Goal: Task Accomplishment & Management: Manage account settings

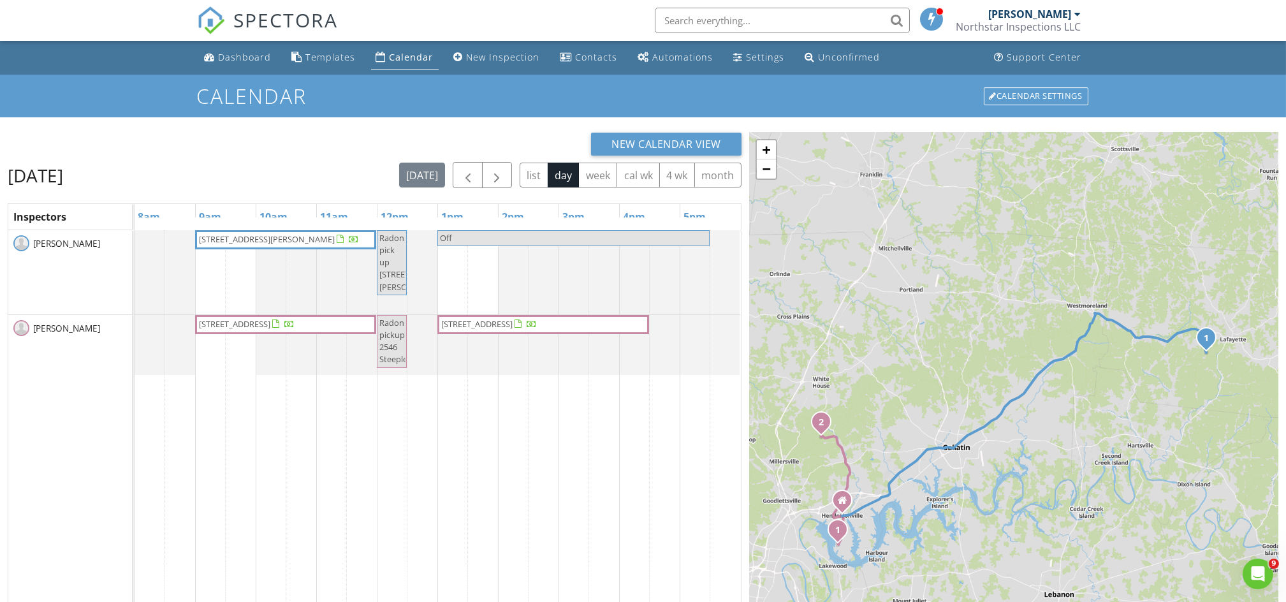
click at [500, 329] on span "[STREET_ADDRESS]" at bounding box center [476, 323] width 71 height 11
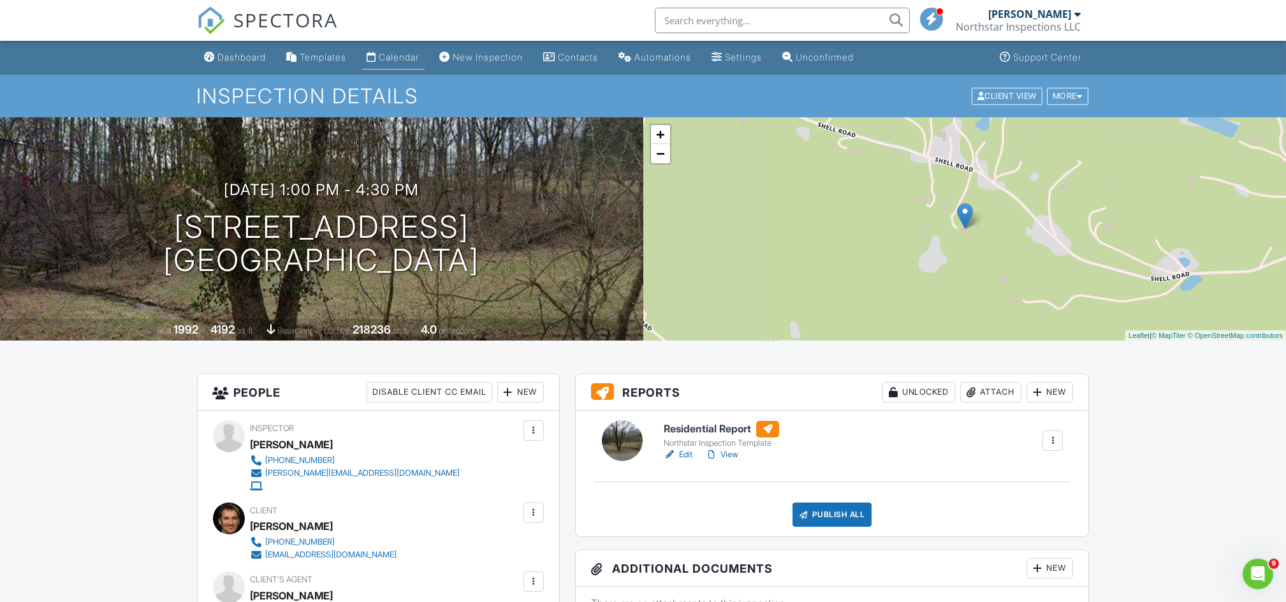
click at [408, 54] on div "Calendar" at bounding box center [399, 57] width 40 height 11
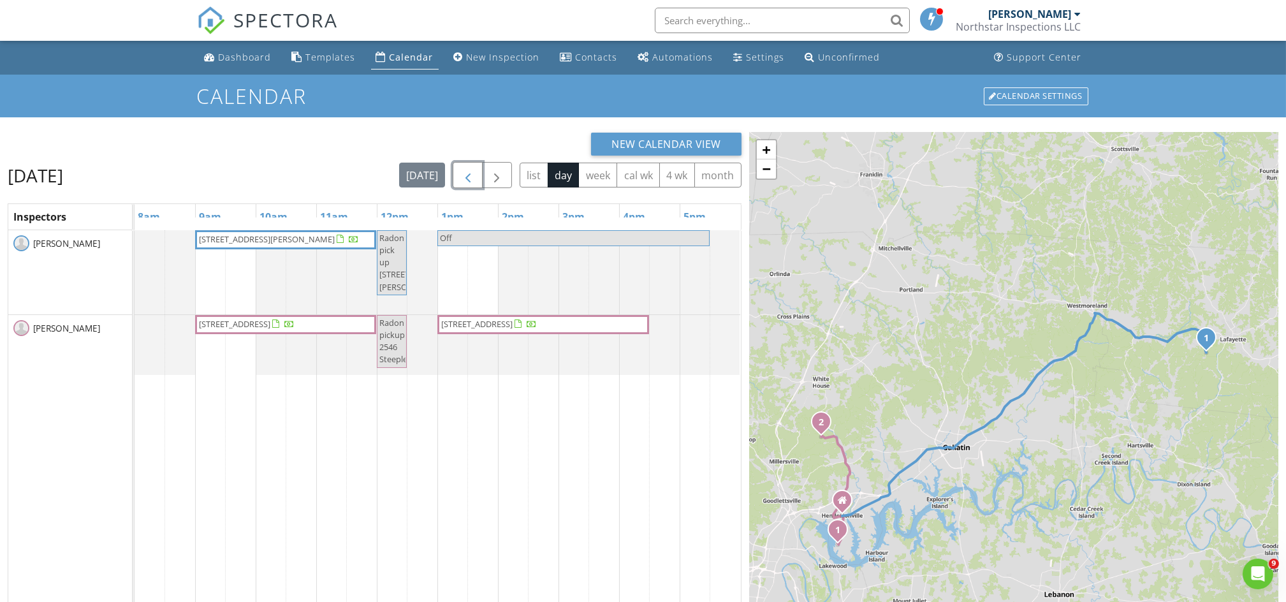
click at [468, 177] on span "button" at bounding box center [467, 175] width 15 height 15
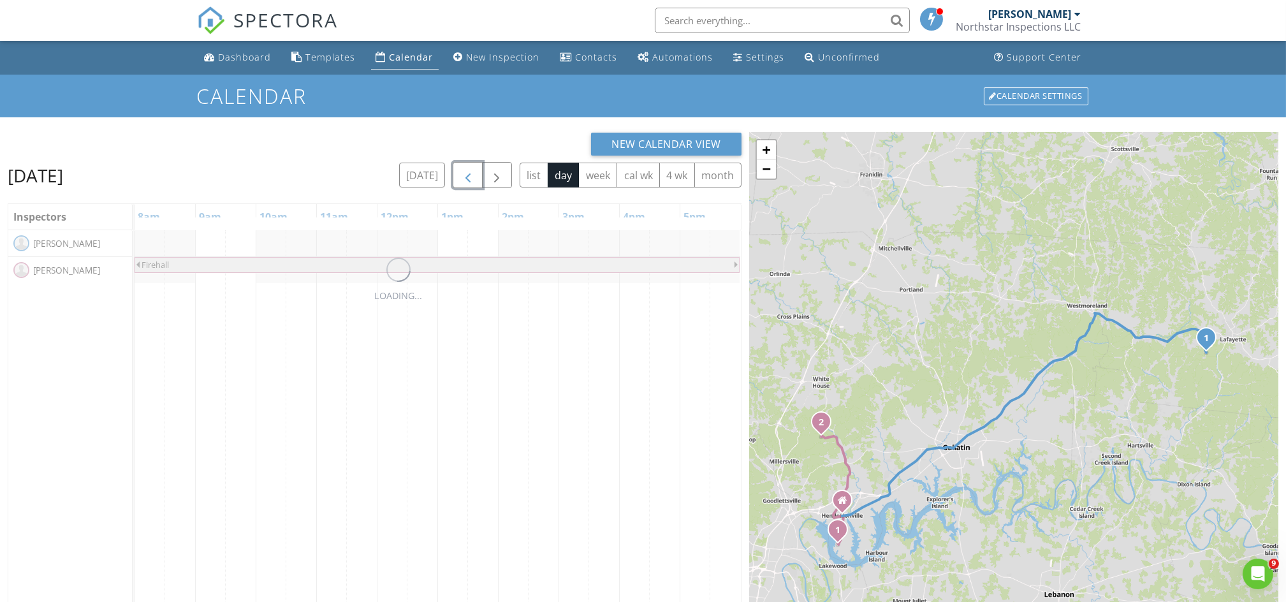
click at [468, 177] on span "button" at bounding box center [467, 175] width 15 height 15
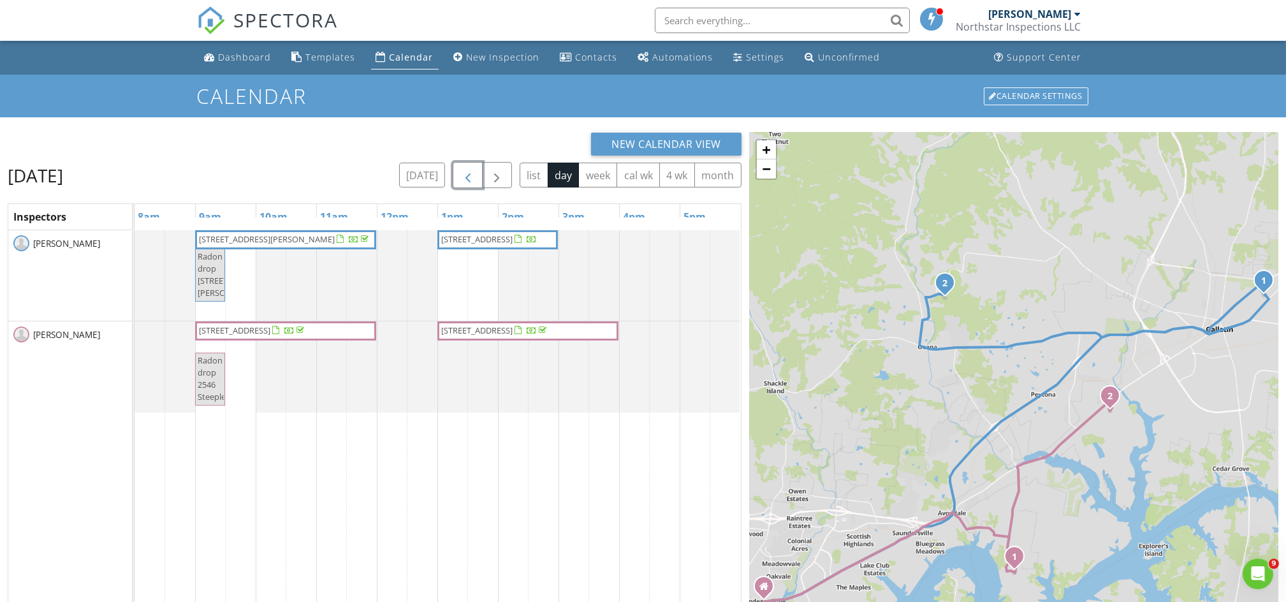
click at [277, 241] on span "140 Sherry Cir, Gallatin 37066" at bounding box center [267, 238] width 136 height 11
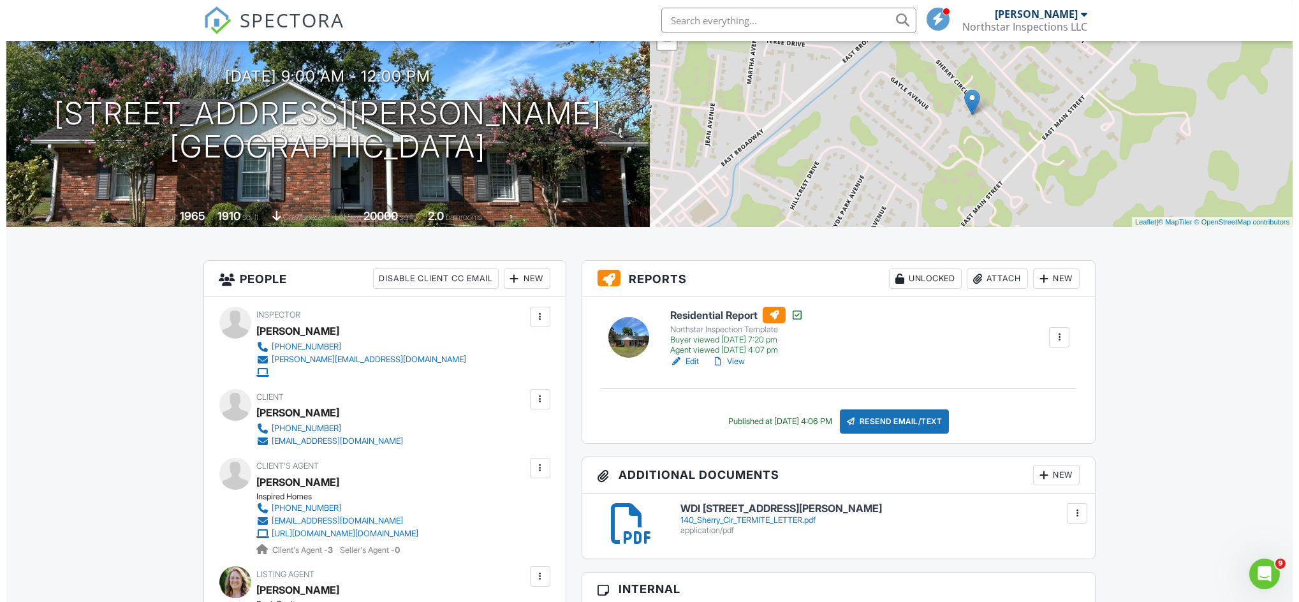
scroll to position [249, 0]
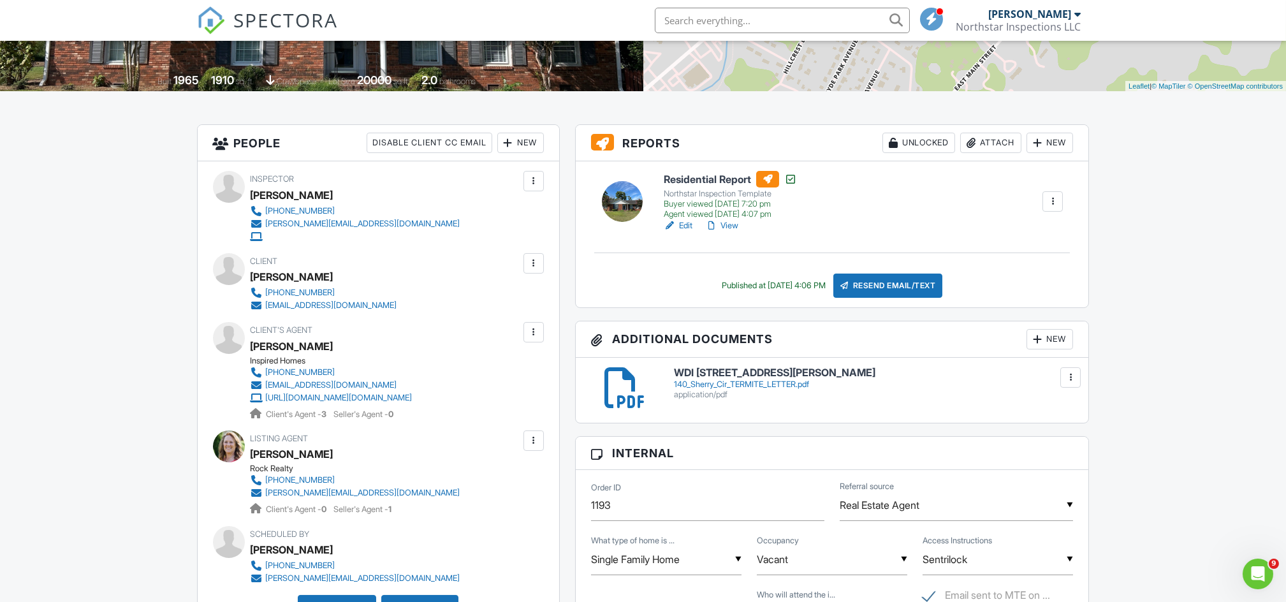
click at [1045, 340] on div "New" at bounding box center [1050, 339] width 47 height 20
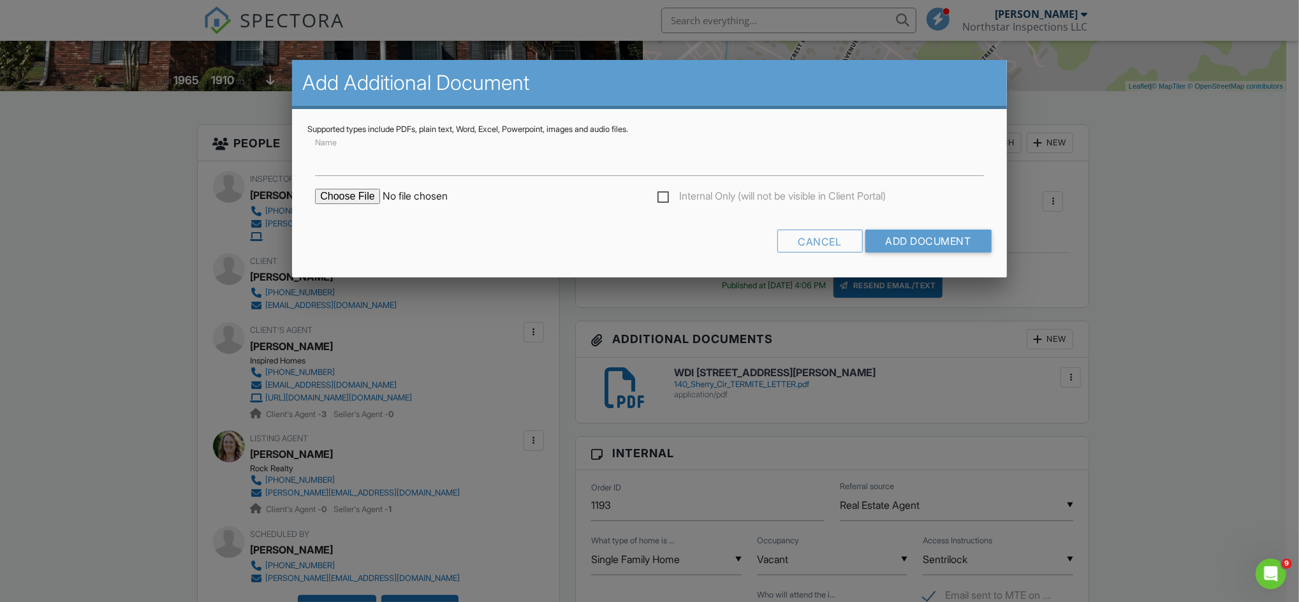
click at [356, 198] on input "file" at bounding box center [423, 196] width 217 height 15
type input "C:\fakepath\140 Sherry Cir Radon Report.pdf"
click at [939, 235] on input "Add Document" at bounding box center [928, 241] width 126 height 23
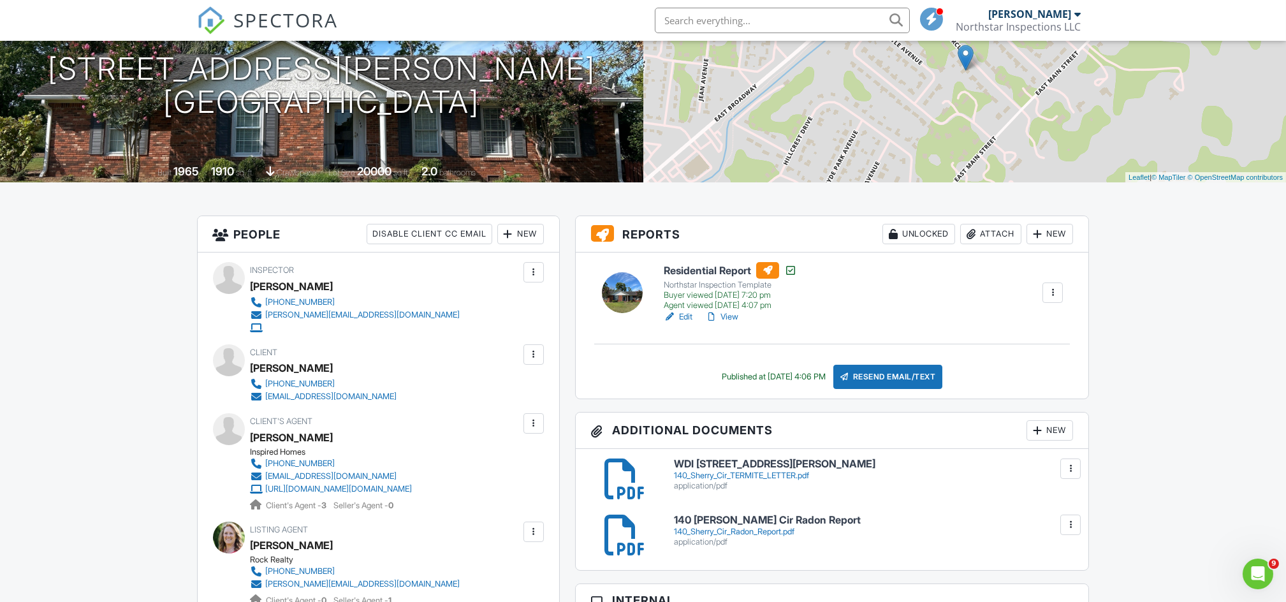
scroll to position [685, 0]
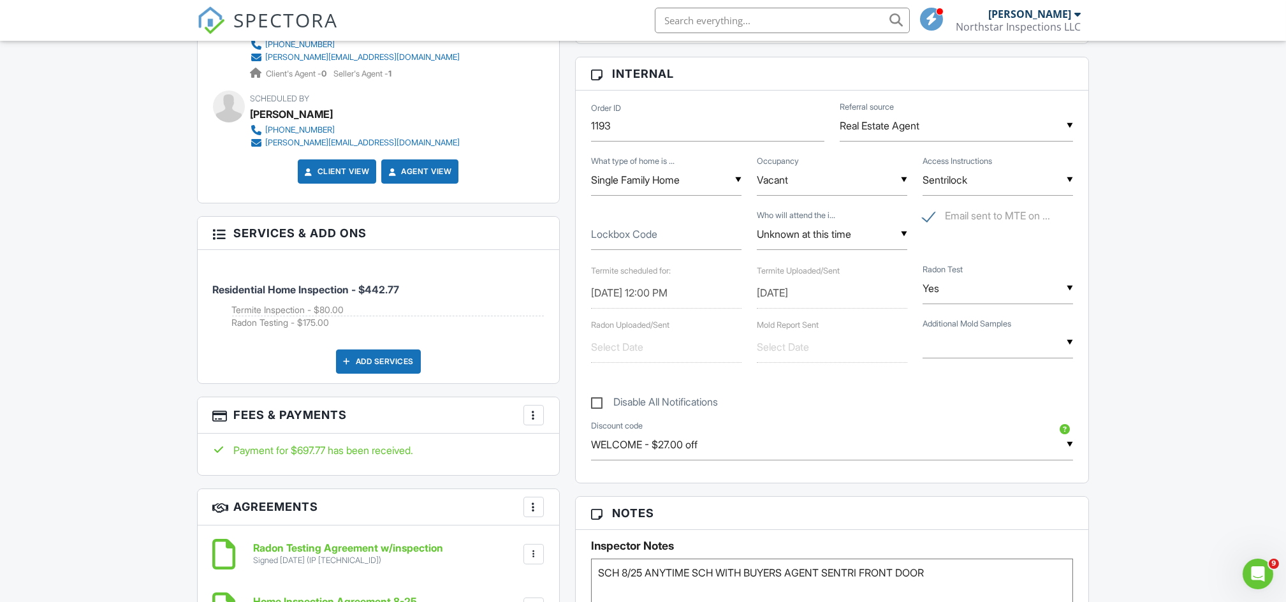
click at [627, 351] on input "text" at bounding box center [666, 347] width 151 height 31
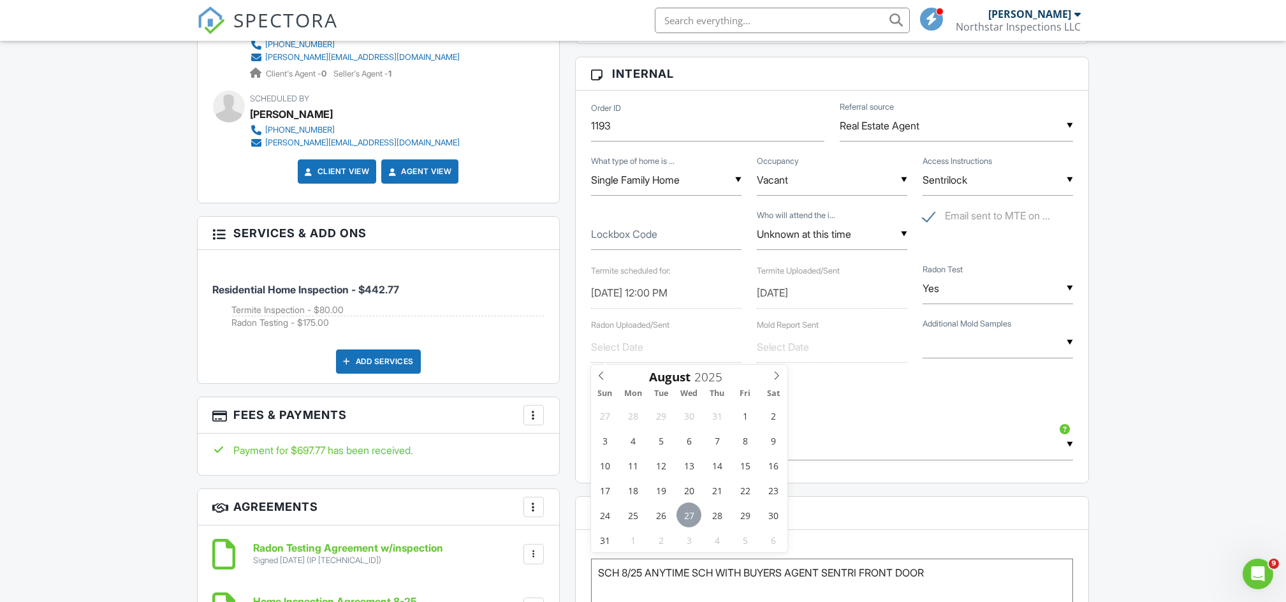
type input "08/27/2025"
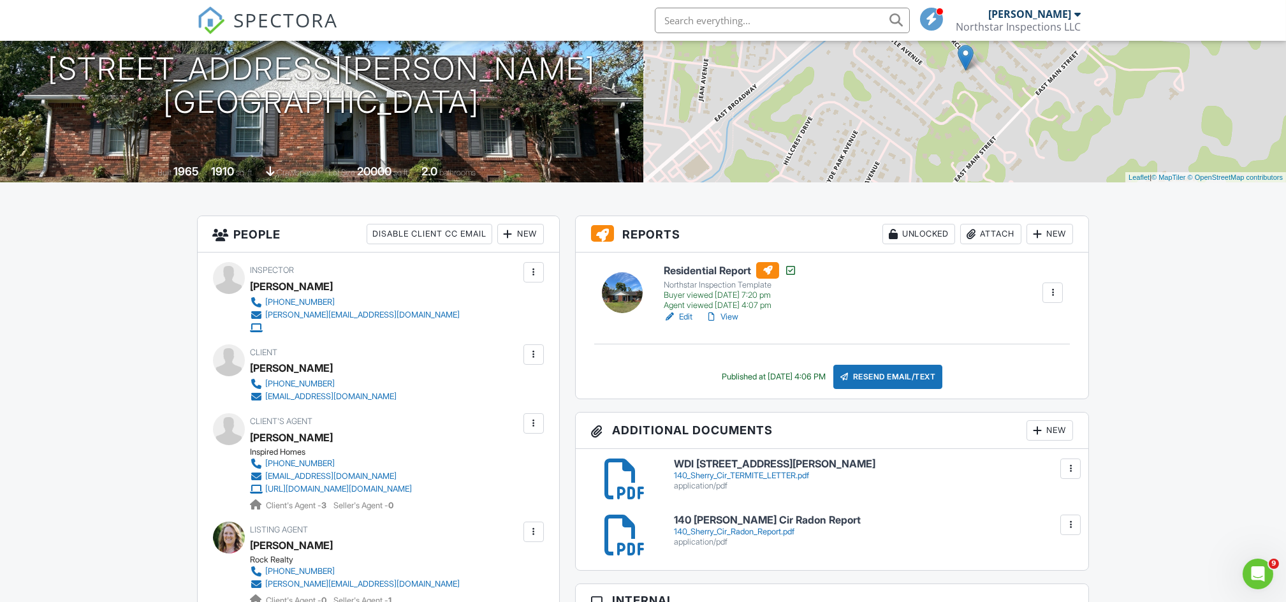
scroll to position [0, 0]
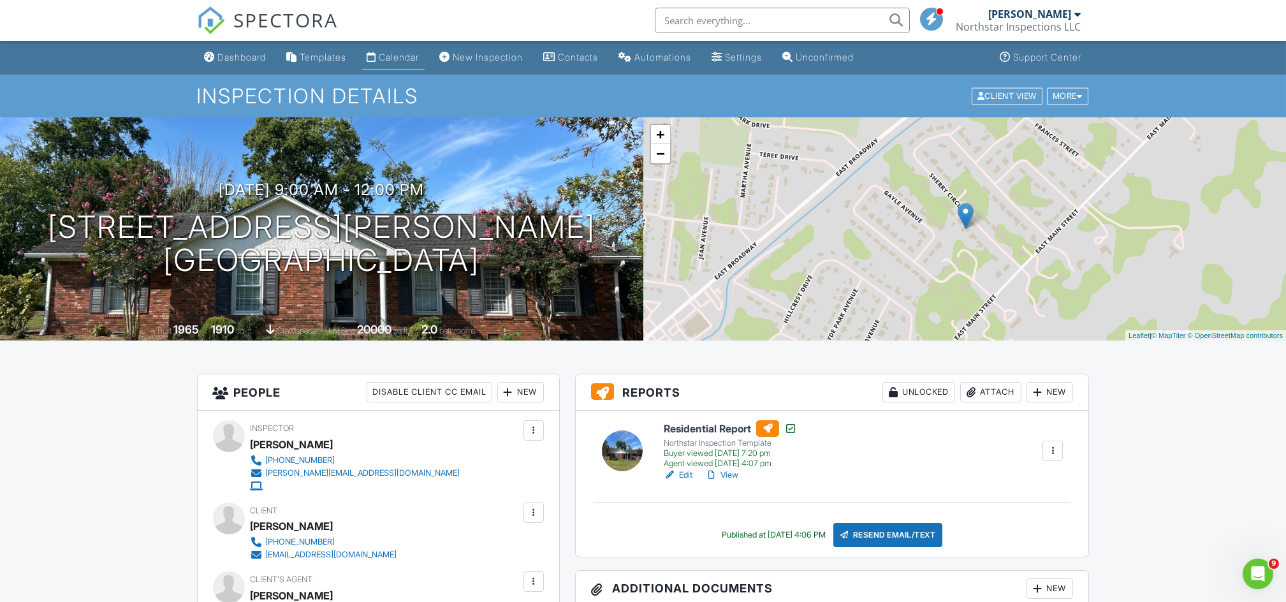
click at [409, 55] on div "Calendar" at bounding box center [399, 57] width 40 height 11
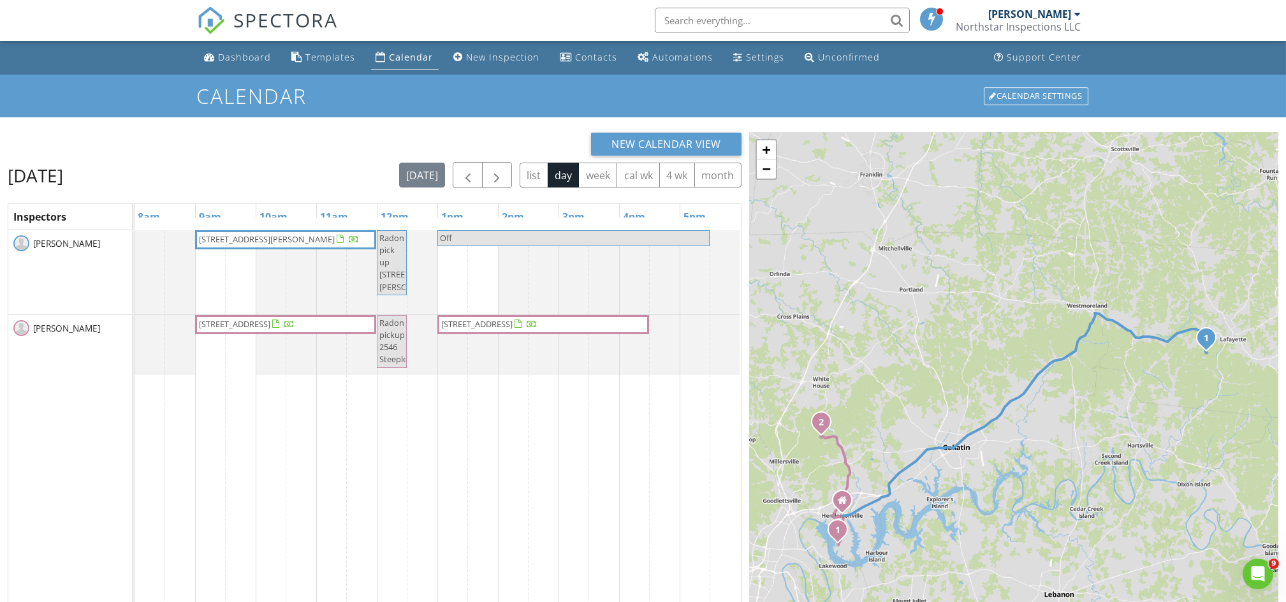
click at [513, 325] on span "[STREET_ADDRESS]" at bounding box center [476, 323] width 71 height 11
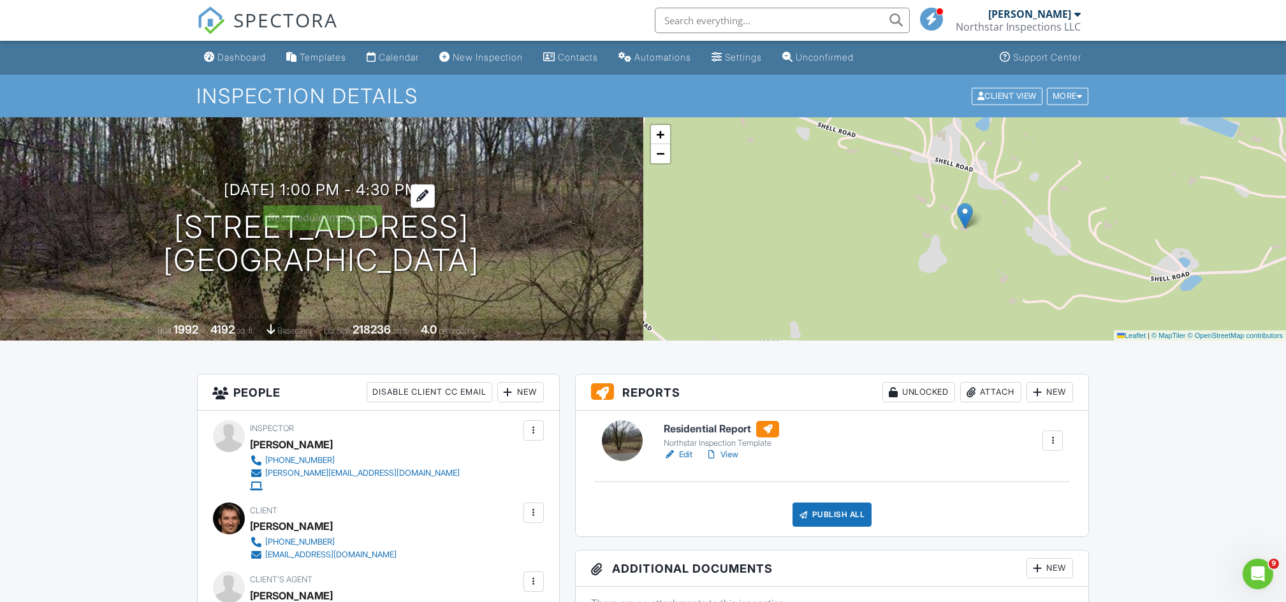
click at [388, 189] on h3 "08/27/2025 1:00 pm - 4:30 pm" at bounding box center [321, 189] width 195 height 17
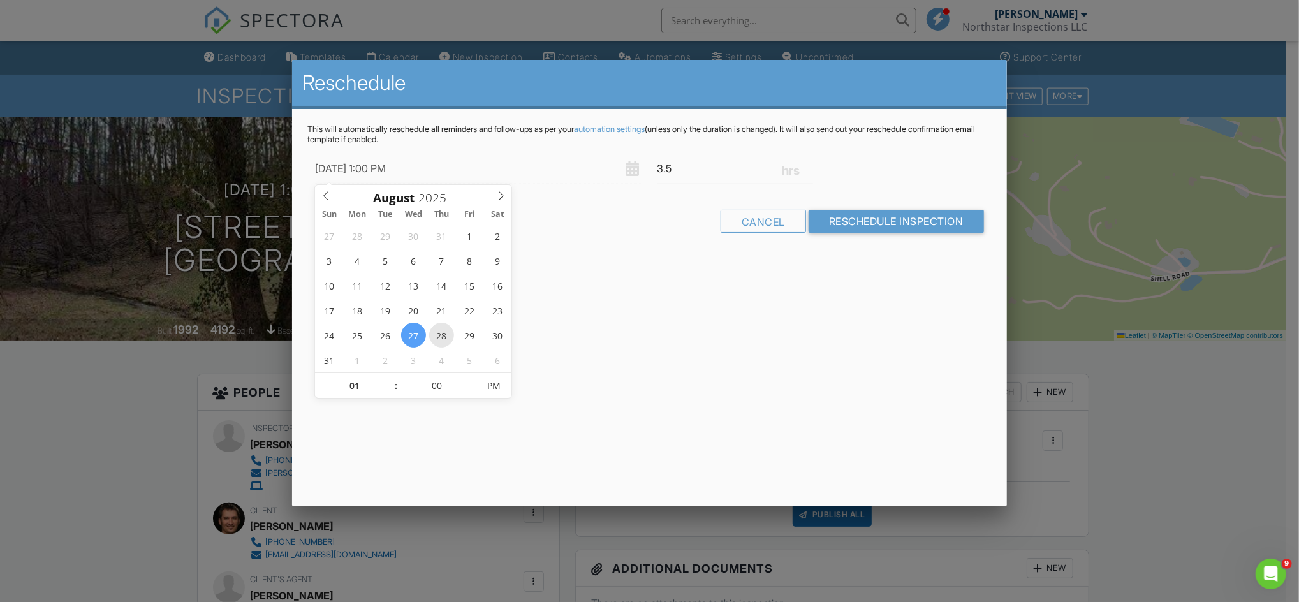
type input "08/28/2025 1:00 PM"
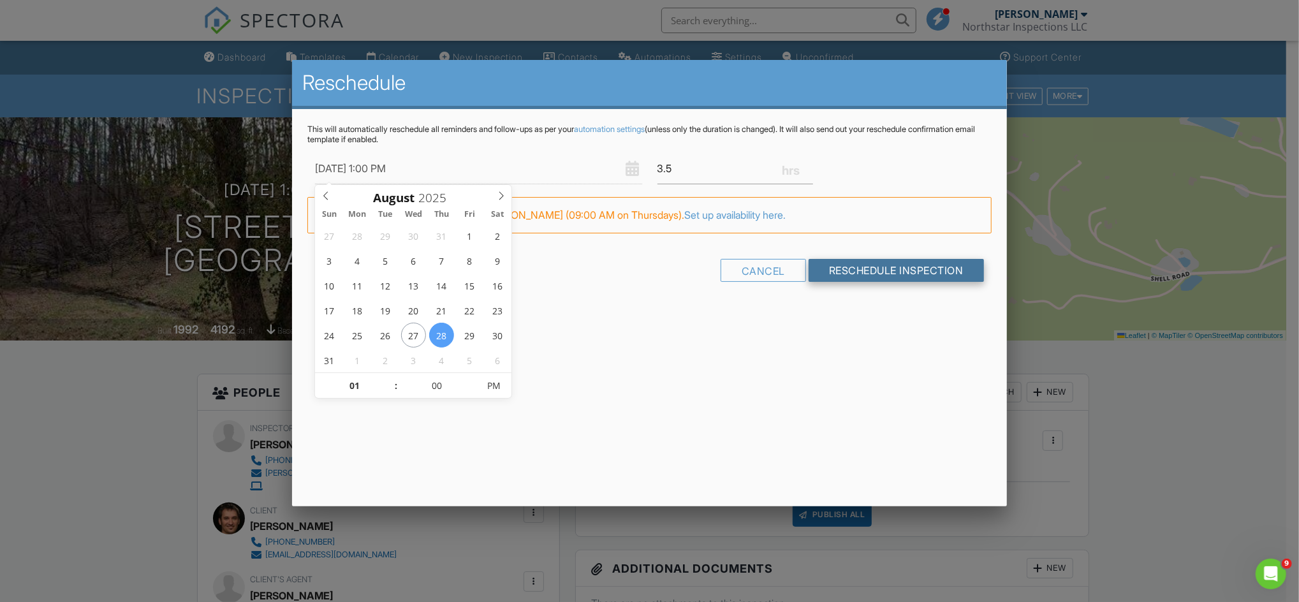
click at [856, 272] on input "Reschedule Inspection" at bounding box center [896, 270] width 175 height 23
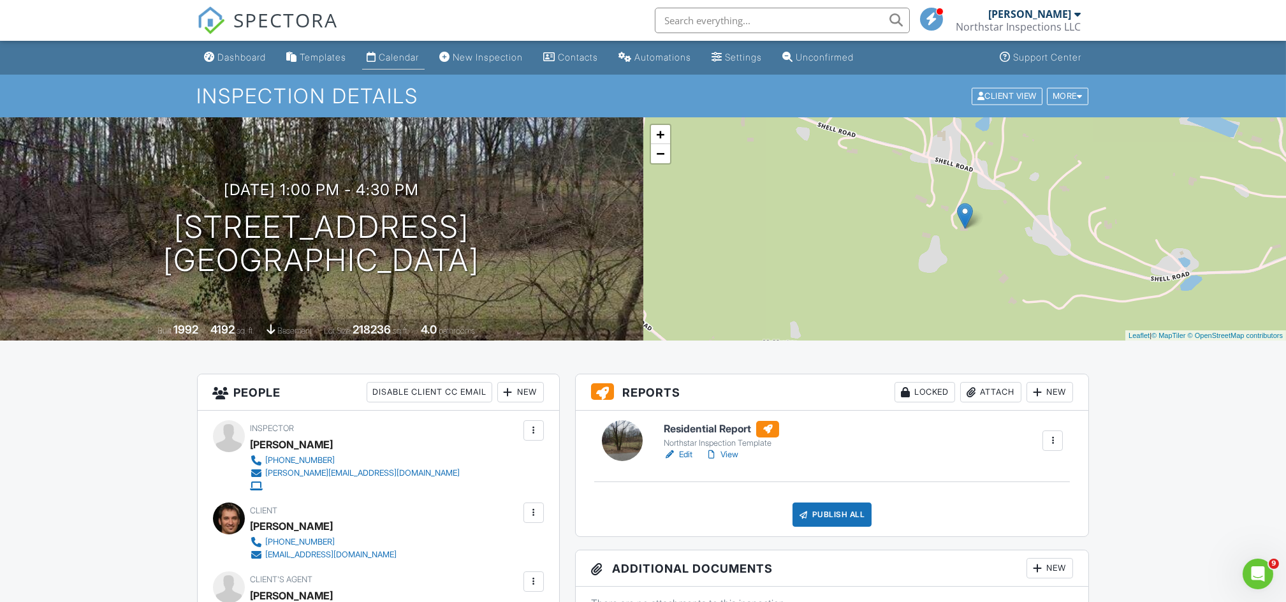
click at [410, 54] on div "Calendar" at bounding box center [399, 57] width 40 height 11
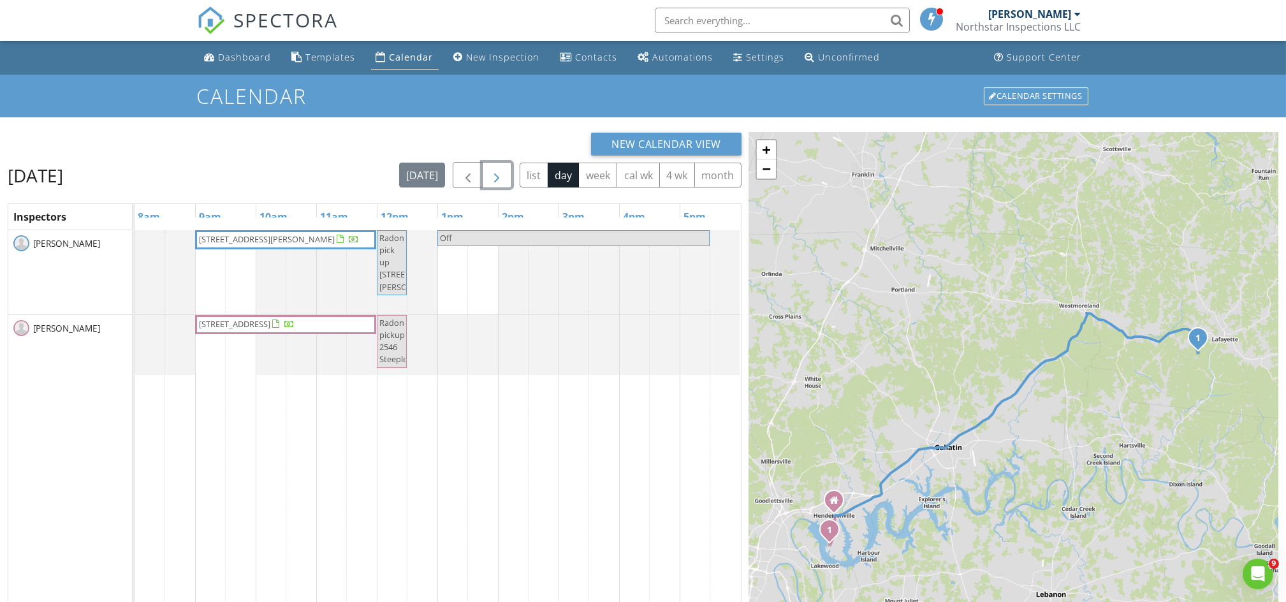
click at [496, 178] on span "button" at bounding box center [496, 175] width 15 height 15
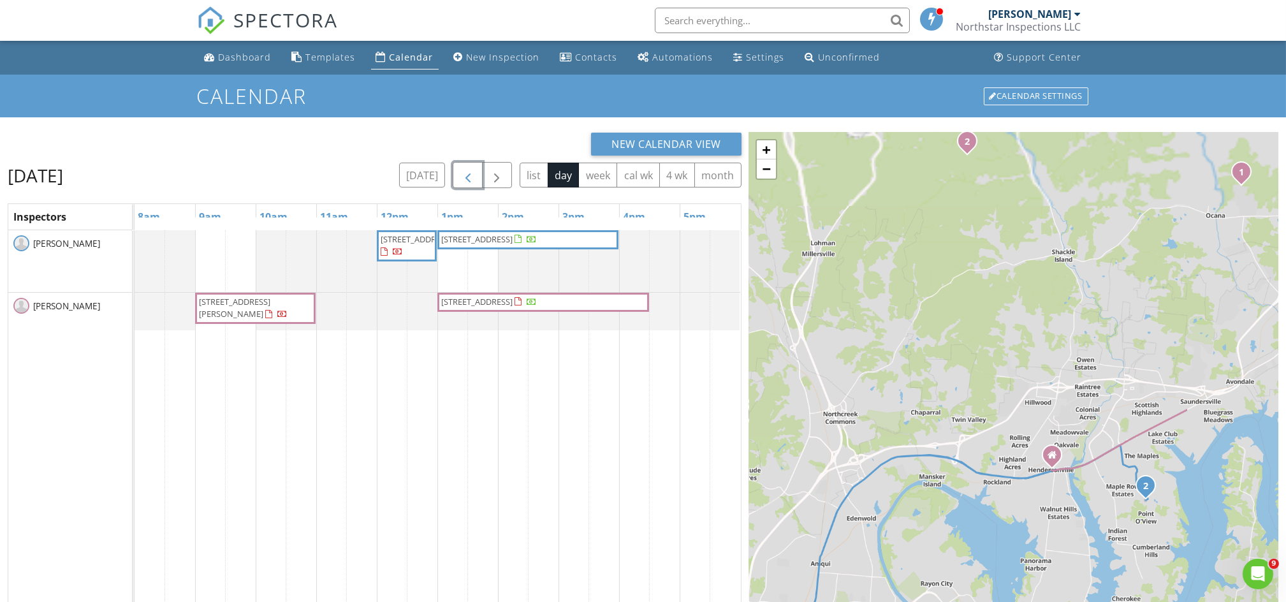
click at [462, 181] on span "button" at bounding box center [467, 175] width 15 height 15
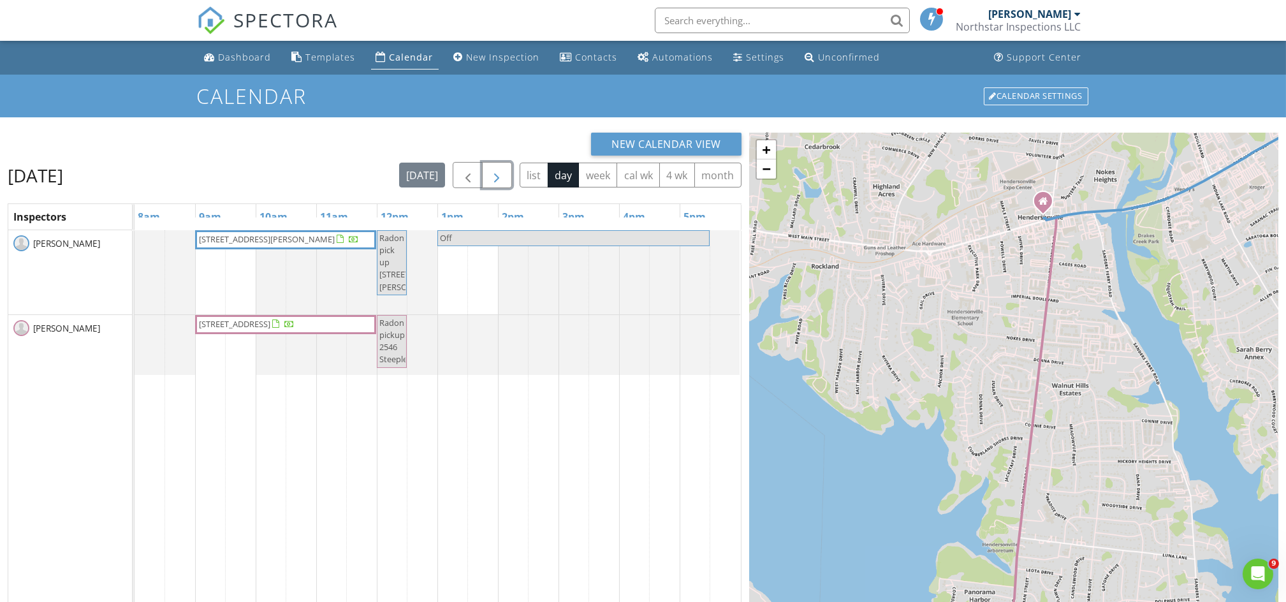
click at [500, 169] on span "button" at bounding box center [496, 175] width 15 height 15
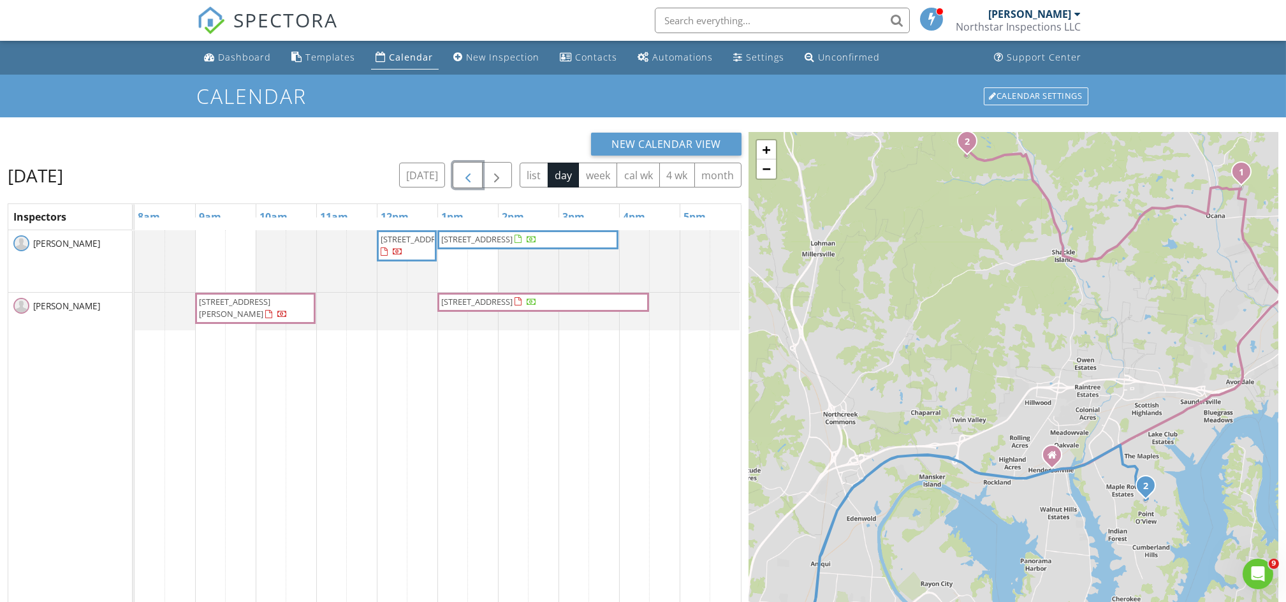
click at [467, 175] on span "button" at bounding box center [467, 175] width 15 height 15
